Goal: Communication & Community: Connect with others

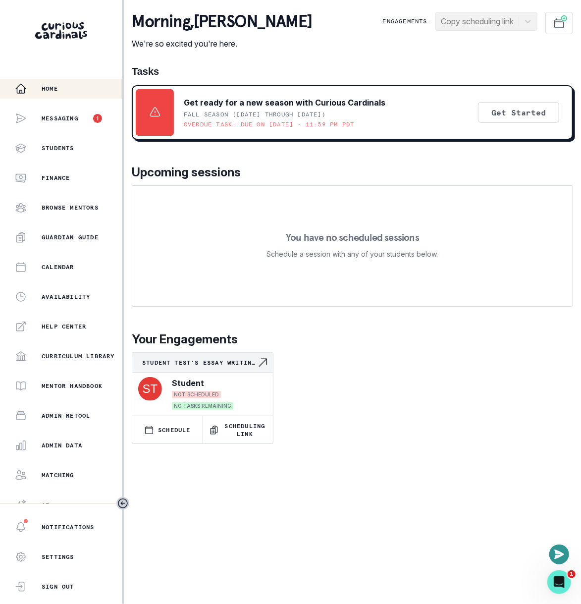
click at [244, 306] on div "You have no scheduled sessions Schedule a session with any of your students bel…" at bounding box center [353, 245] width 442 height 121
click at [559, 555] on icon "Open or close messaging widget" at bounding box center [560, 554] width 10 height 9
click at [560, 556] on icon "Open or close messaging widget" at bounding box center [560, 555] width 10 height 10
click at [55, 114] on div "Messaging 1" at bounding box center [58, 119] width 87 height 20
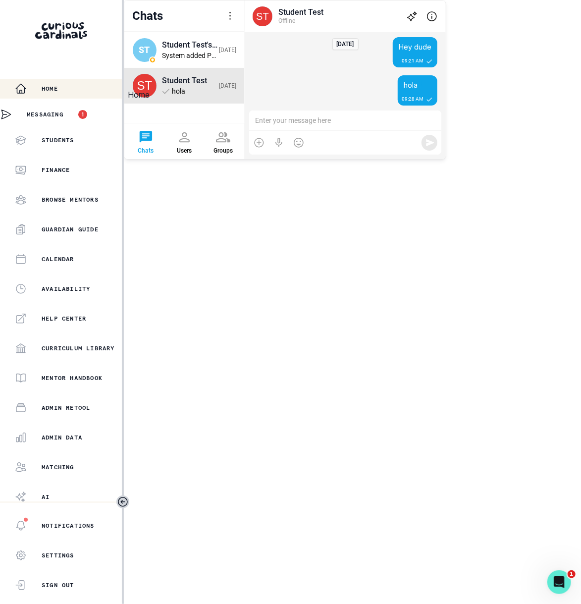
click at [58, 85] on p "Home" at bounding box center [50, 89] width 16 height 8
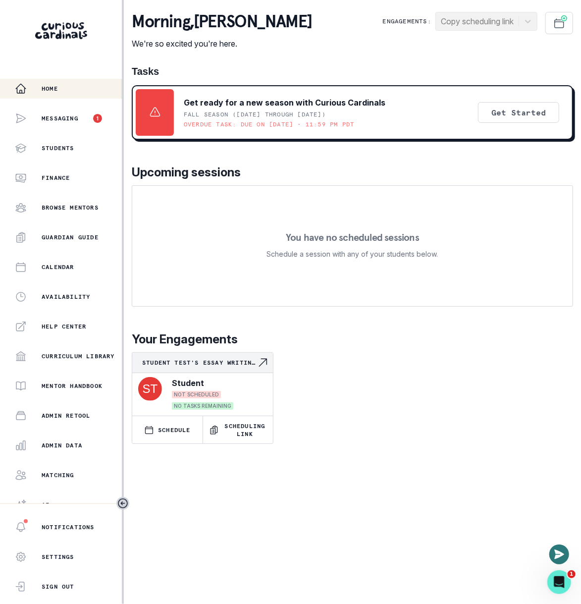
click at [558, 555] on icon "Open or close messaging widget" at bounding box center [560, 555] width 12 height 12
click at [563, 556] on icon "Open or close messaging widget" at bounding box center [560, 555] width 10 height 10
click at [69, 118] on p "Messaging" at bounding box center [60, 119] width 37 height 8
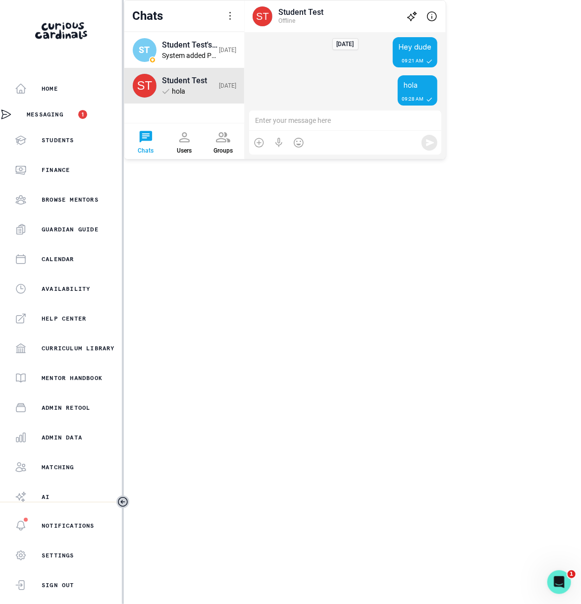
click at [347, 131] on div at bounding box center [345, 121] width 192 height 21
click at [88, 562] on div "Settings" at bounding box center [61, 556] width 122 height 20
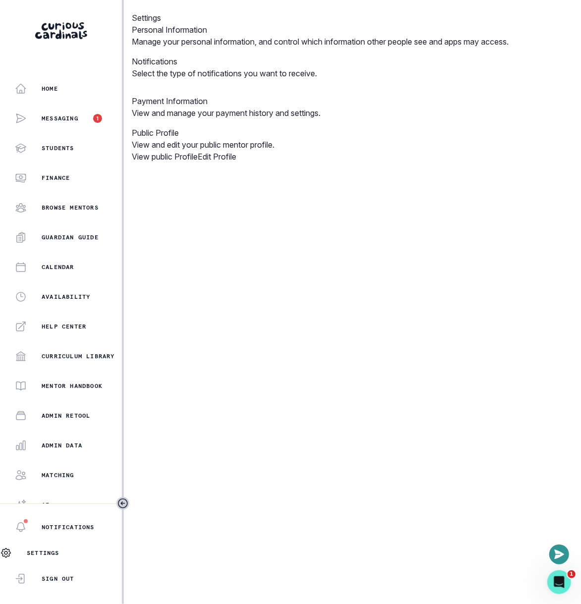
click at [224, 79] on div "Notifications Select the type of notifications you want to receive." at bounding box center [353, 68] width 442 height 24
click at [246, 139] on p "Public Profile" at bounding box center [353, 133] width 442 height 12
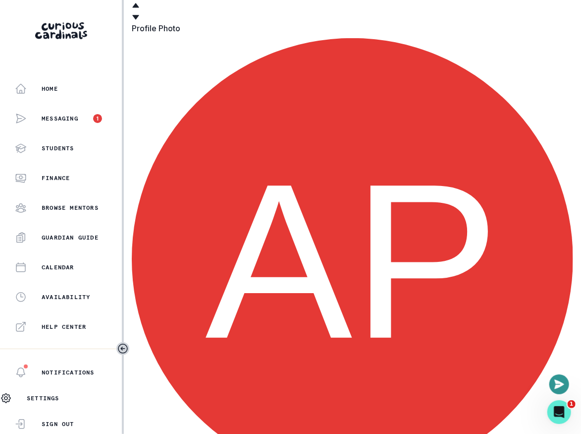
scroll to position [338, 0]
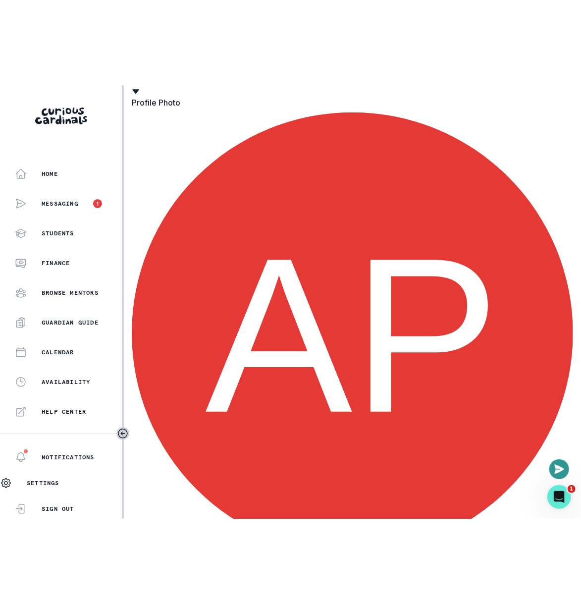
scroll to position [337, 0]
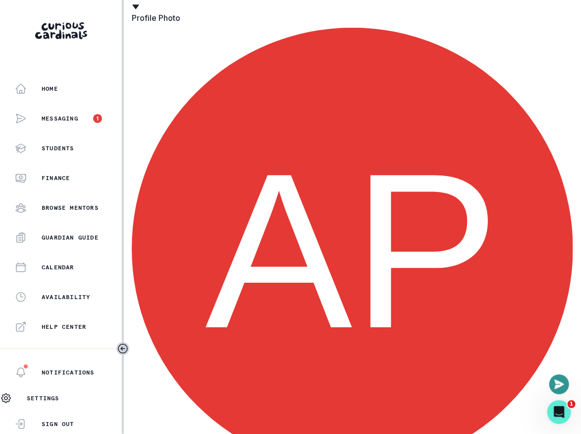
click at [564, 385] on icon "Open or close messaging widget" at bounding box center [560, 383] width 10 height 9
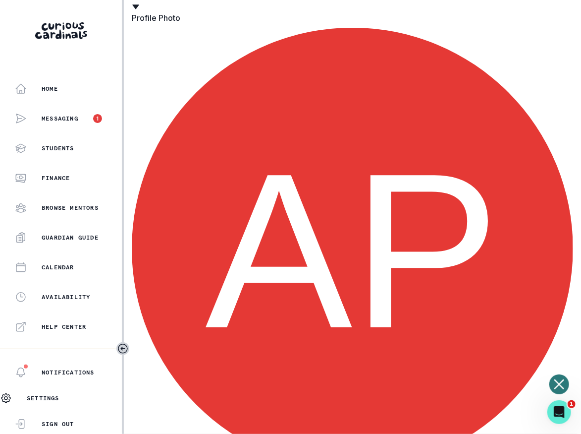
click at [556, 382] on icon "Open or close messaging widget" at bounding box center [560, 384] width 10 height 10
click at [555, 382] on icon "Open or close messaging widget" at bounding box center [560, 384] width 12 height 12
click at [560, 385] on icon "Open or close messaging widget" at bounding box center [560, 384] width 10 height 10
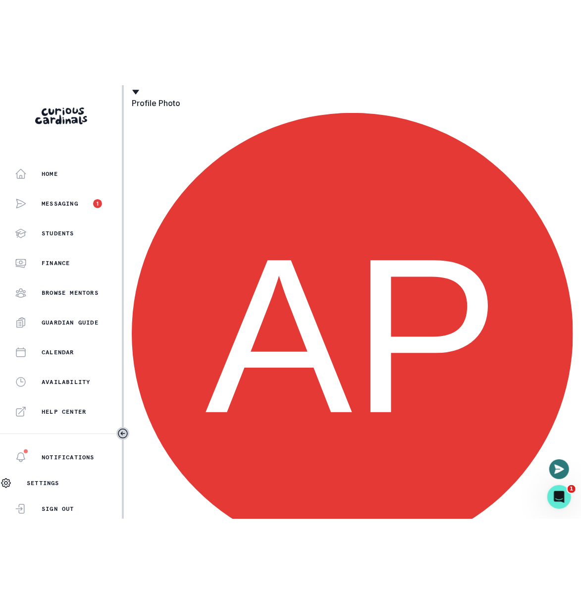
scroll to position [167, 0]
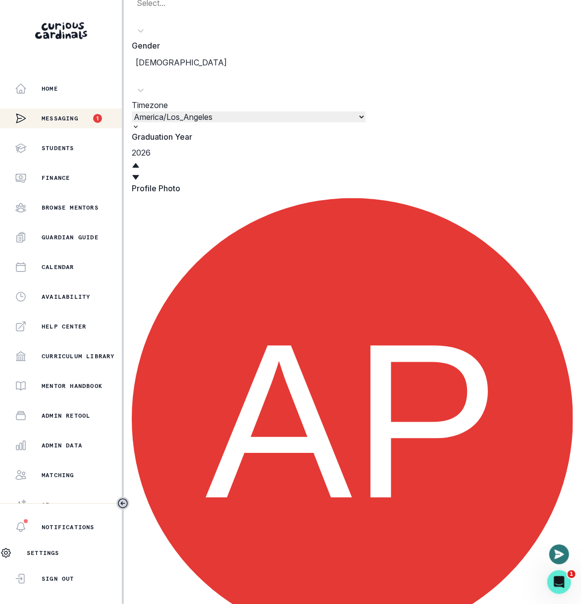
click at [63, 116] on p "Messaging" at bounding box center [60, 119] width 37 height 8
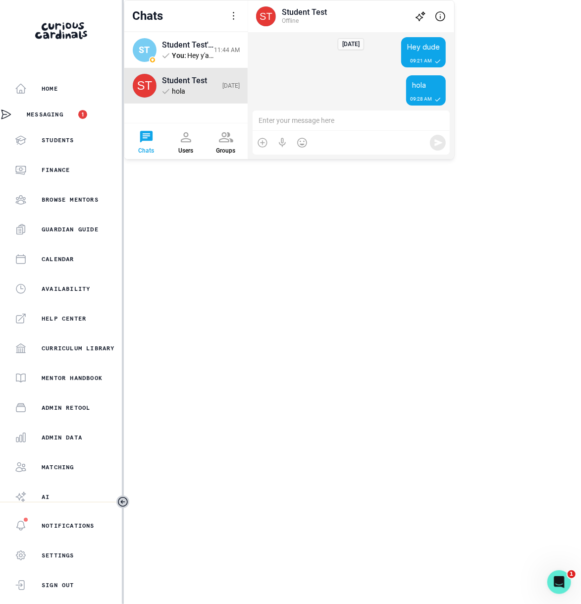
drag, startPoint x: 228, startPoint y: 412, endPoint x: 218, endPoint y: 411, distance: 10.4
click at [228, 123] on div "ST Student Test's Essay Writing tutoring You : Hey y'all are you seeing this? 1…" at bounding box center [186, 77] width 124 height 91
click at [565, 587] on div "Open Intercom Messenger" at bounding box center [558, 581] width 33 height 33
click at [556, 590] on icon "Close Intercom Messenger" at bounding box center [556, 596] width 12 height 12
